Goal: Task Accomplishment & Management: Manage account settings

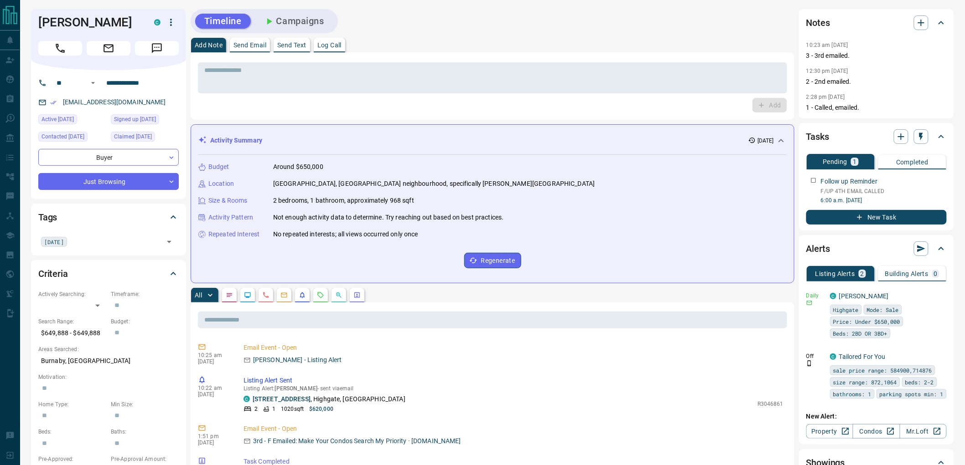
click at [675, 57] on div "* ​ Add" at bounding box center [493, 85] width 604 height 67
click at [617, 83] on textarea at bounding box center [492, 78] width 576 height 23
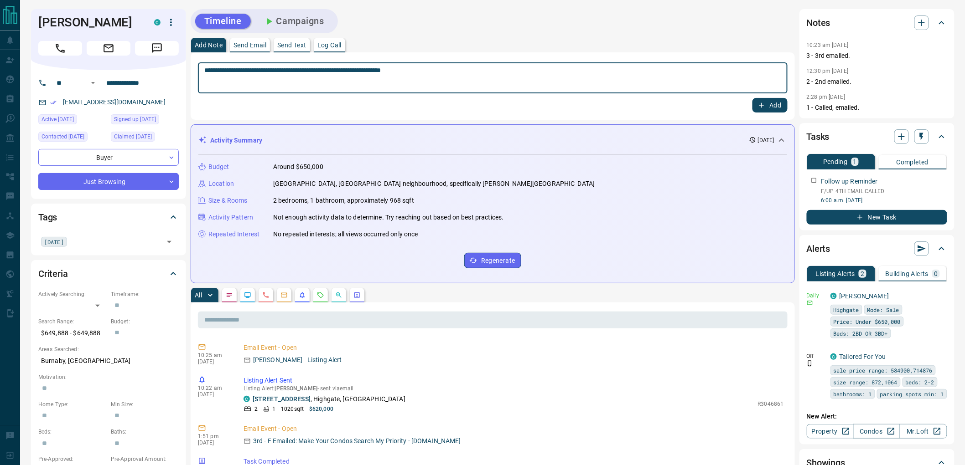
type textarea "**********"
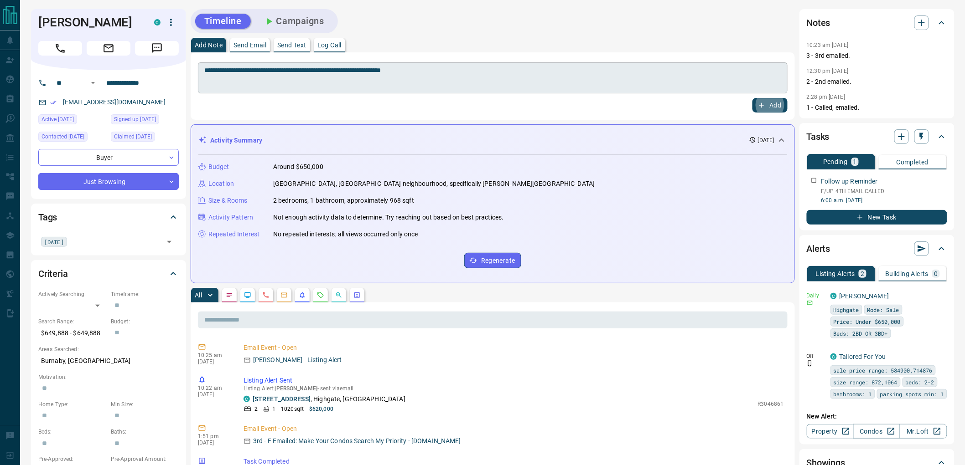
click at [752, 98] on button "Add" at bounding box center [769, 105] width 35 height 15
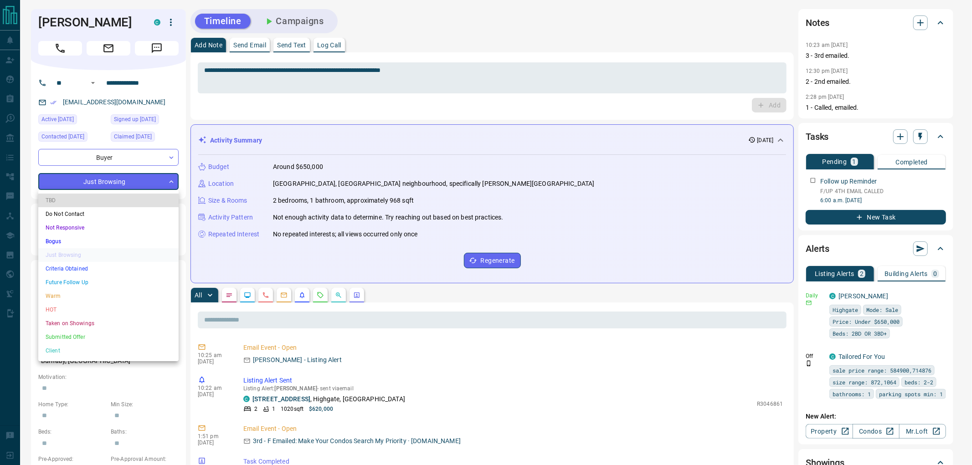
click at [97, 230] on li "Not Responsive" at bounding box center [108, 228] width 140 height 14
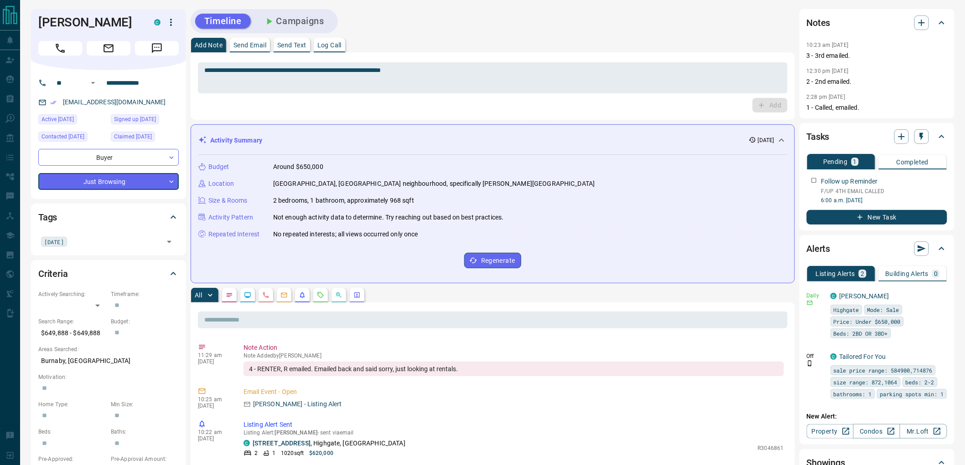
click at [88, 240] on input "text" at bounding box center [115, 242] width 91 height 10
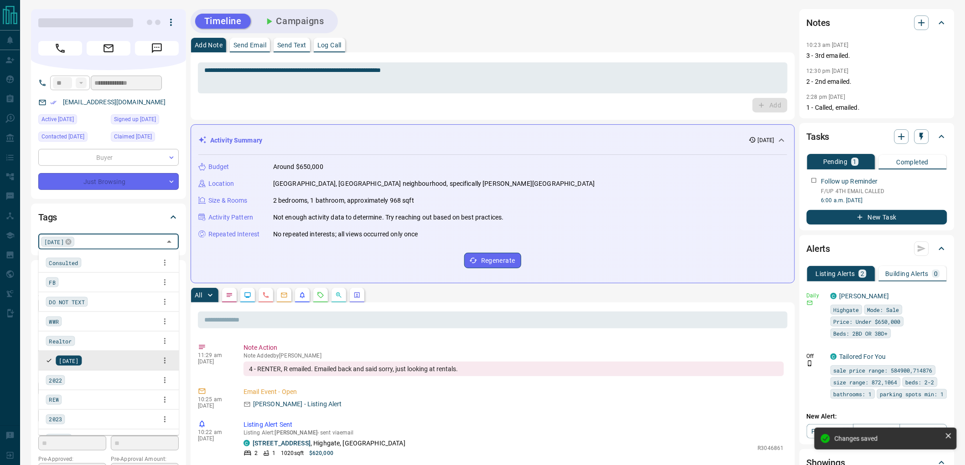
type input "*"
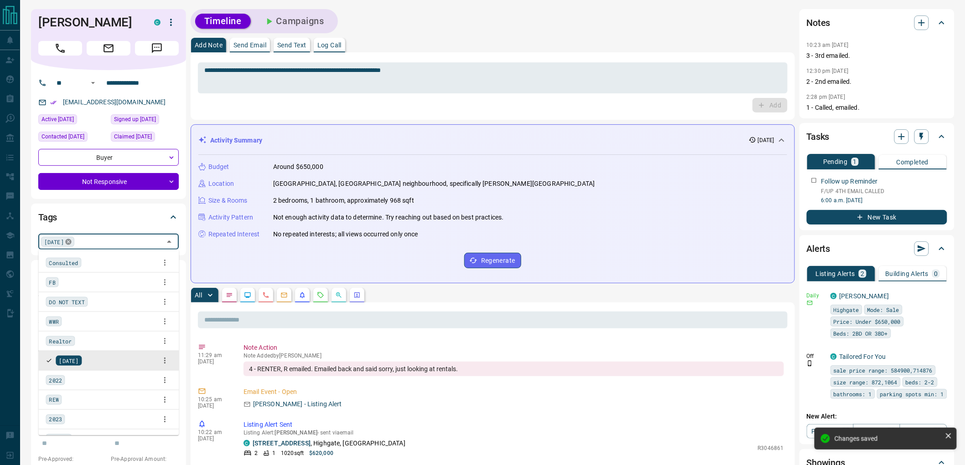
click at [65, 239] on icon at bounding box center [68, 242] width 6 height 6
click at [77, 245] on input "text" at bounding box center [119, 242] width 84 height 10
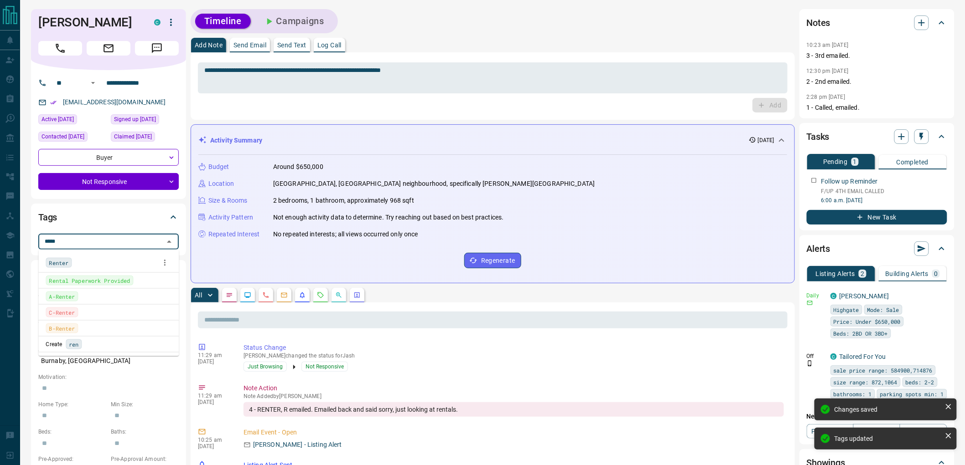
type input "******"
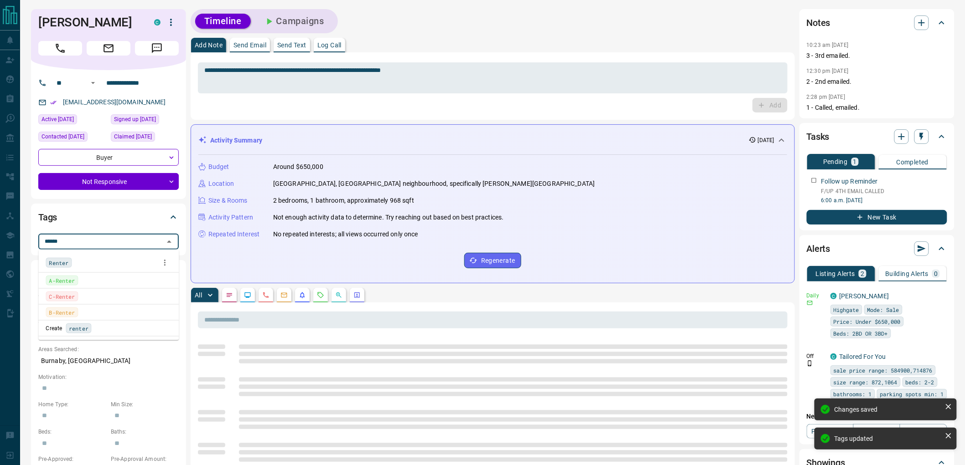
click at [88, 263] on div "Renter" at bounding box center [109, 263] width 126 height 14
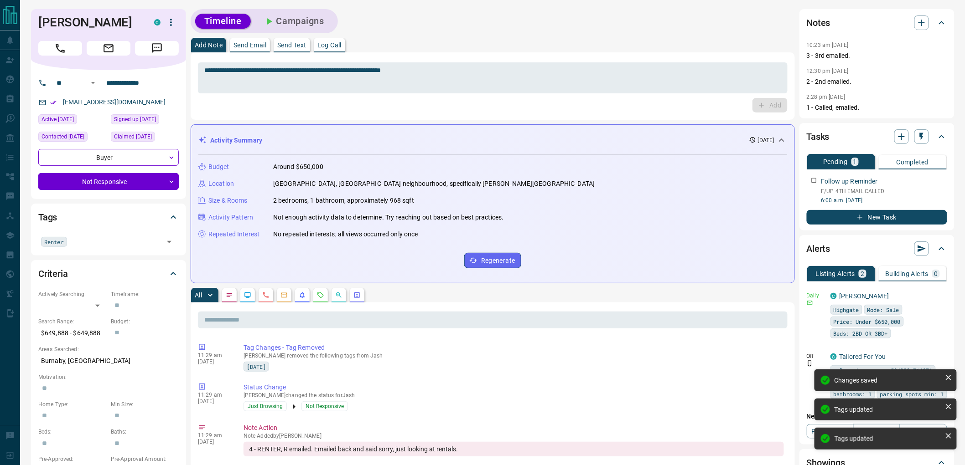
click at [677, 43] on div "Add Note Send Email Send Text Log Call" at bounding box center [493, 45] width 604 height 15
click at [562, 38] on div "Add Note Send Email Send Text Log Call" at bounding box center [493, 45] width 604 height 15
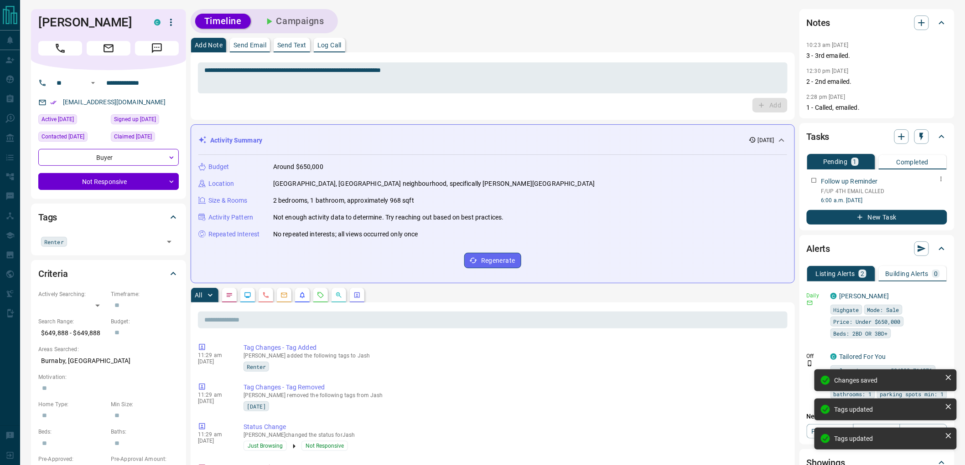
click at [935, 175] on div at bounding box center [941, 179] width 12 height 13
click at [941, 179] on icon "button" at bounding box center [940, 179] width 7 height 7
click at [928, 205] on li "Delete" at bounding box center [927, 210] width 40 height 14
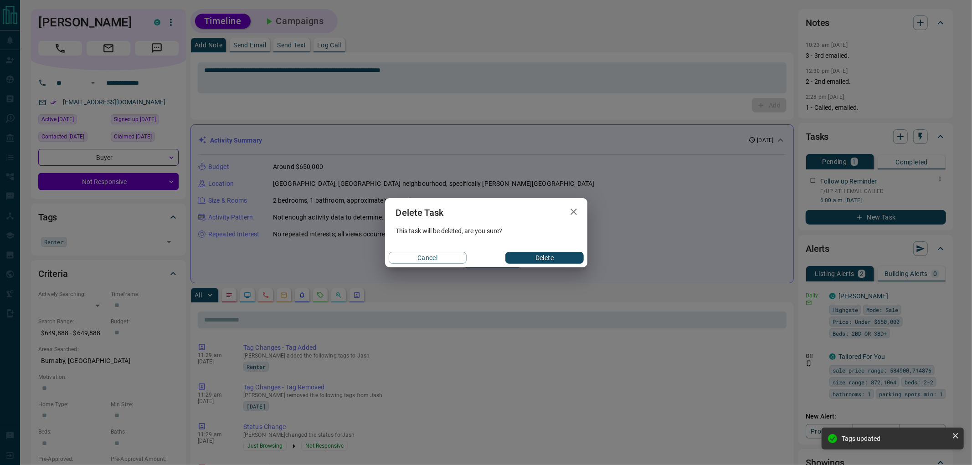
click at [538, 258] on button "Delete" at bounding box center [545, 258] width 78 height 12
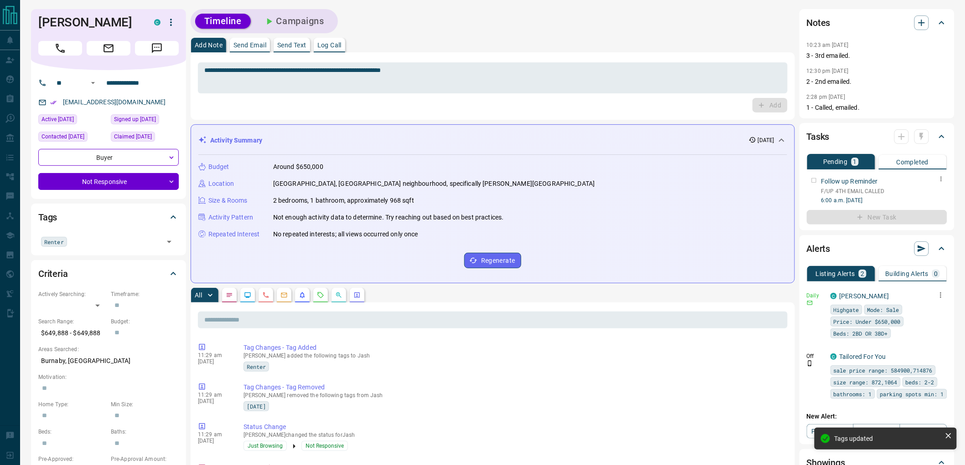
click at [940, 293] on icon "button" at bounding box center [940, 295] width 8 height 8
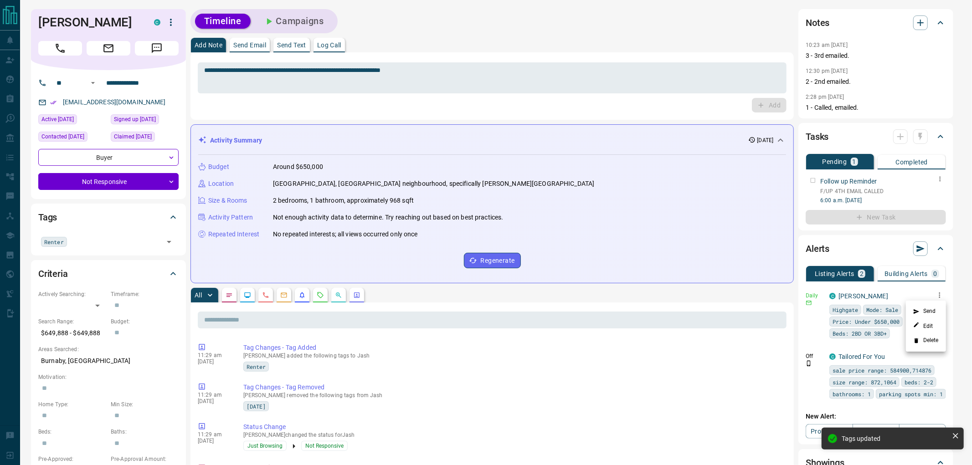
click at [935, 325] on li "Edit" at bounding box center [926, 326] width 40 height 15
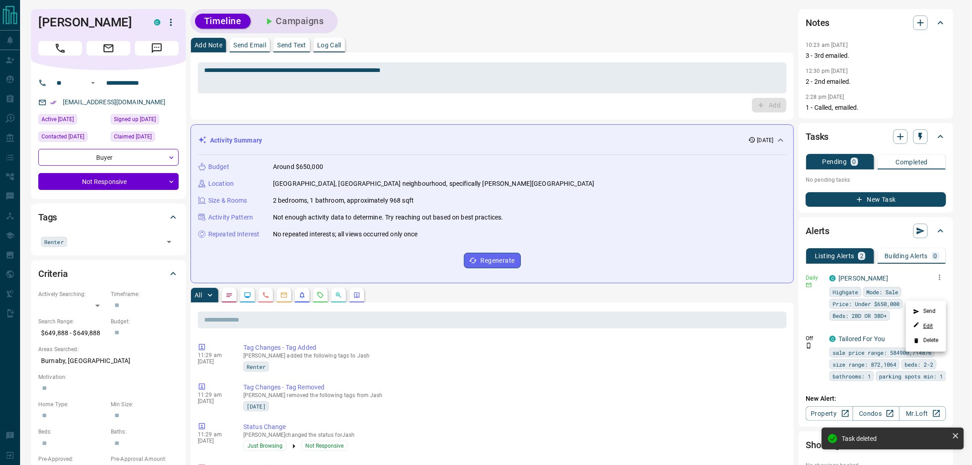
click at [928, 323] on link "Edit" at bounding box center [924, 326] width 20 height 9
